Goal: Task Accomplishment & Management: Manage account settings

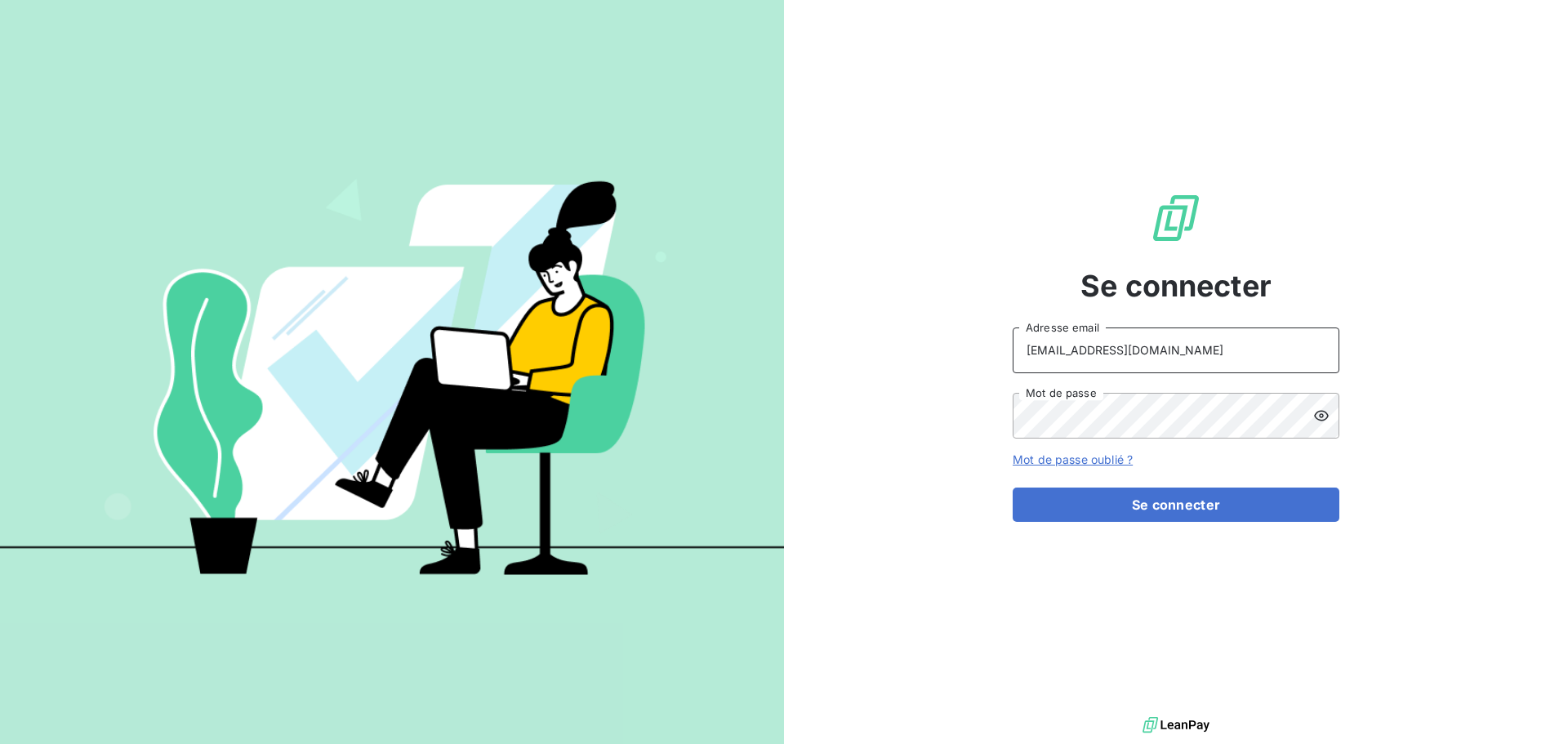
click at [1267, 341] on input "[EMAIL_ADDRESS][DOMAIN_NAME]" at bounding box center [1176, 350] width 327 height 46
type input "[EMAIL_ADDRESS][DOMAIN_NAME]"
click at [1229, 515] on button "Se connecter" at bounding box center [1176, 504] width 327 height 34
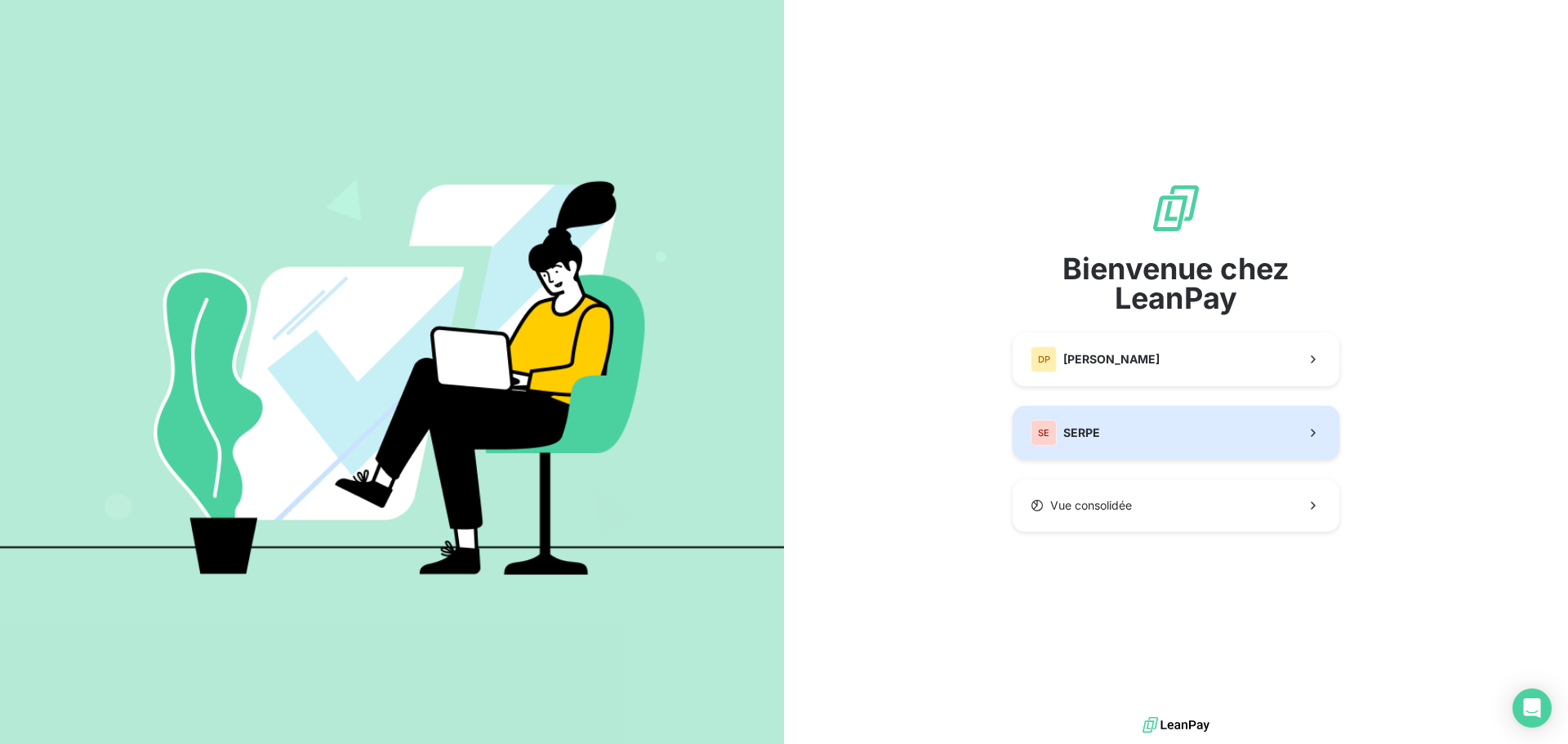
click at [1200, 443] on button "SE SERPE" at bounding box center [1176, 433] width 327 height 54
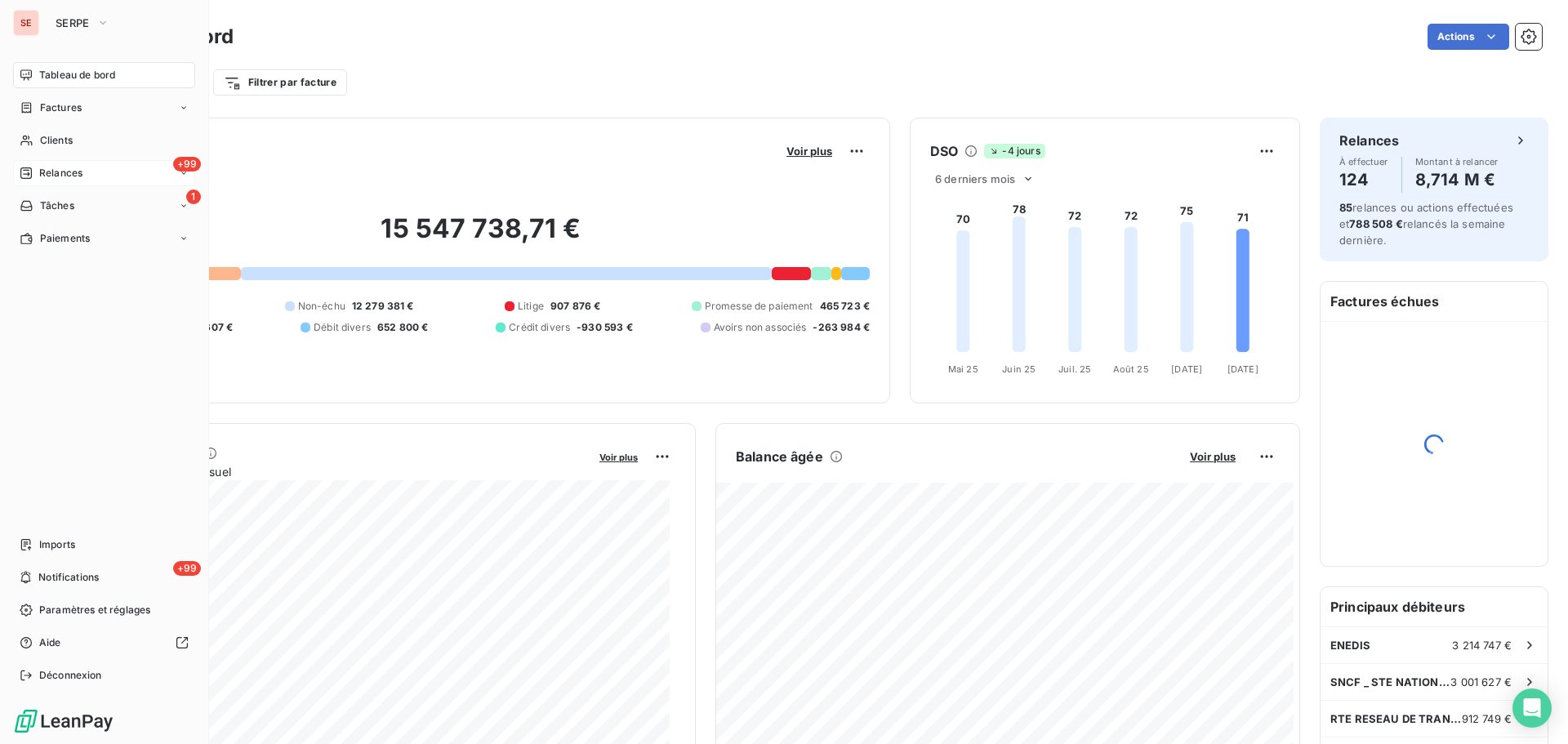
click at [31, 163] on div "+99 Relances" at bounding box center [104, 173] width 182 height 26
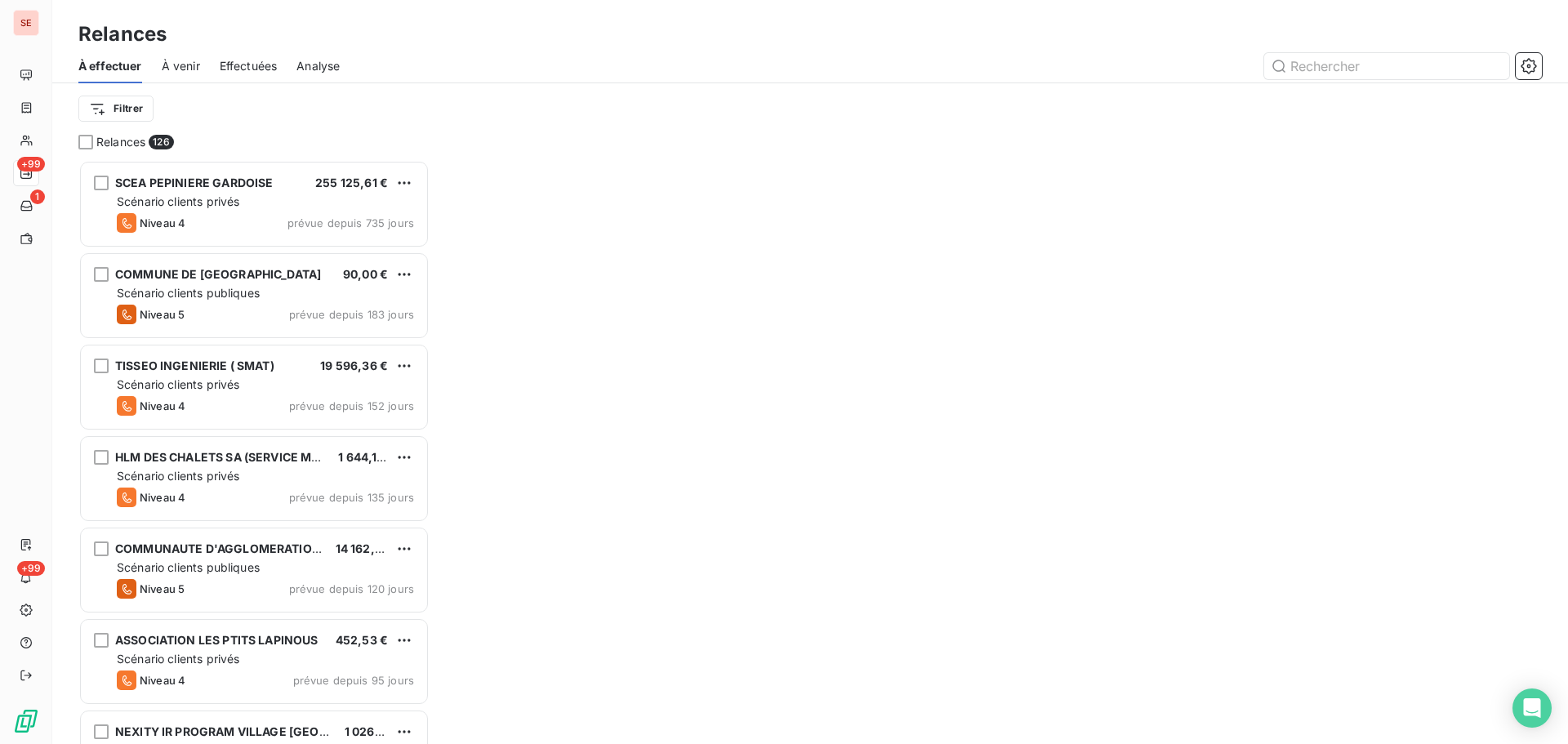
scroll to position [571, 339]
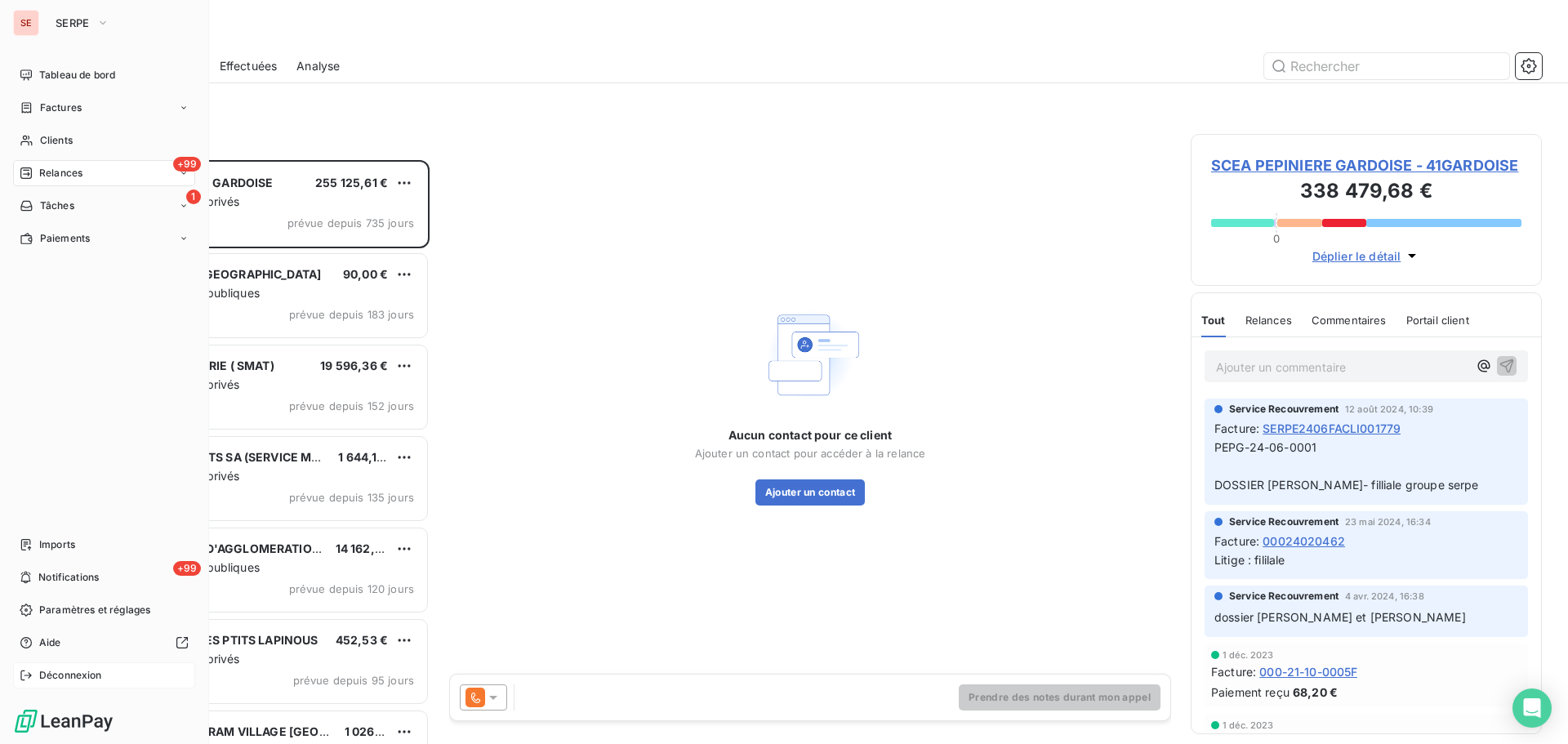
click at [44, 679] on span "Déconnexion" at bounding box center [71, 675] width 63 height 15
